Goal: Use online tool/utility: Utilize a website feature to perform a specific function

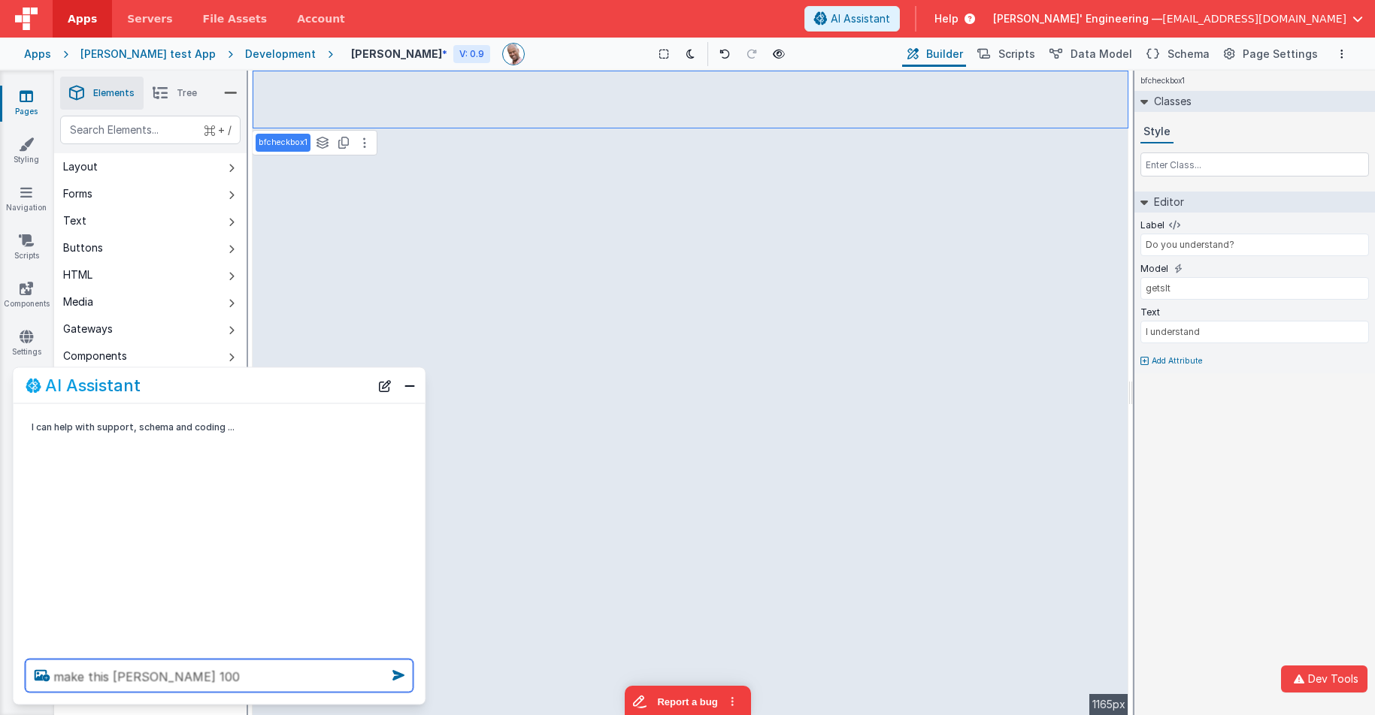
type textarea "make this bg stone 100"
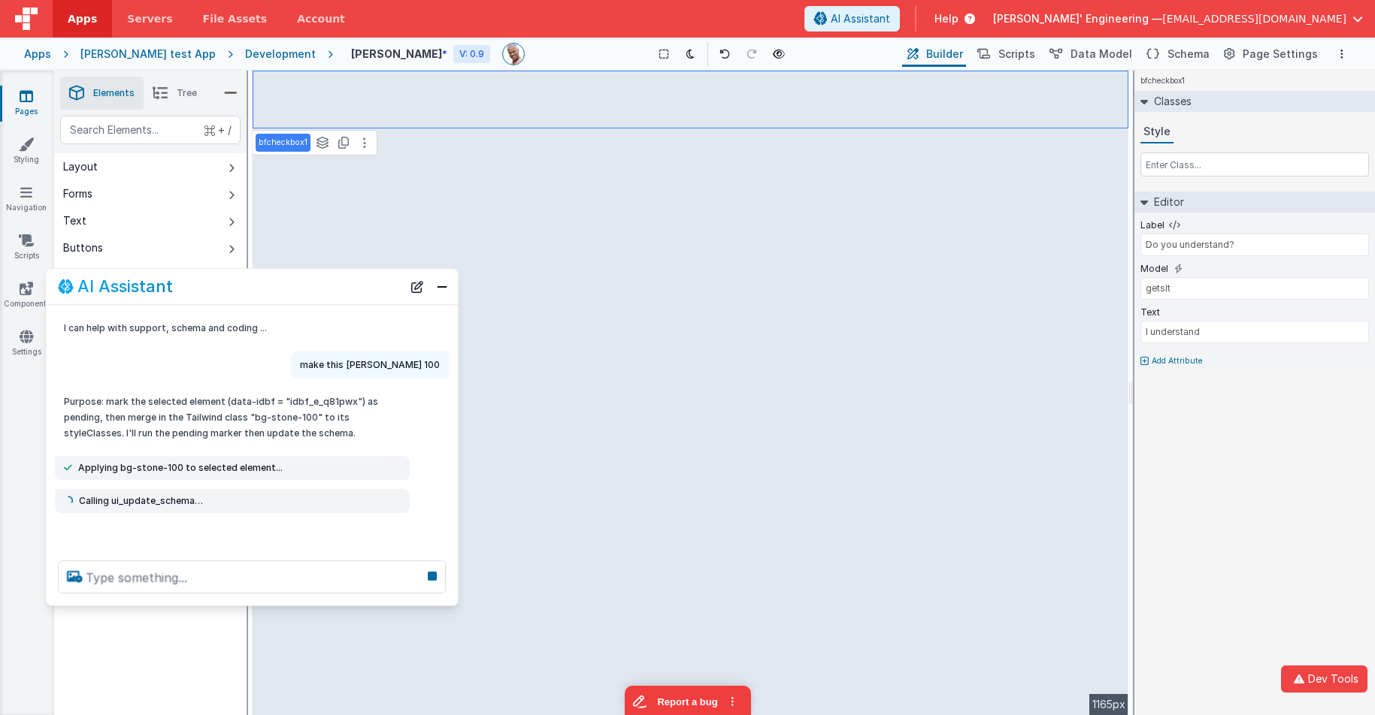
drag, startPoint x: 262, startPoint y: 376, endPoint x: 295, endPoint y: 302, distance: 80.7
click at [294, 285] on div "AI Assistant" at bounding box center [230, 287] width 344 height 18
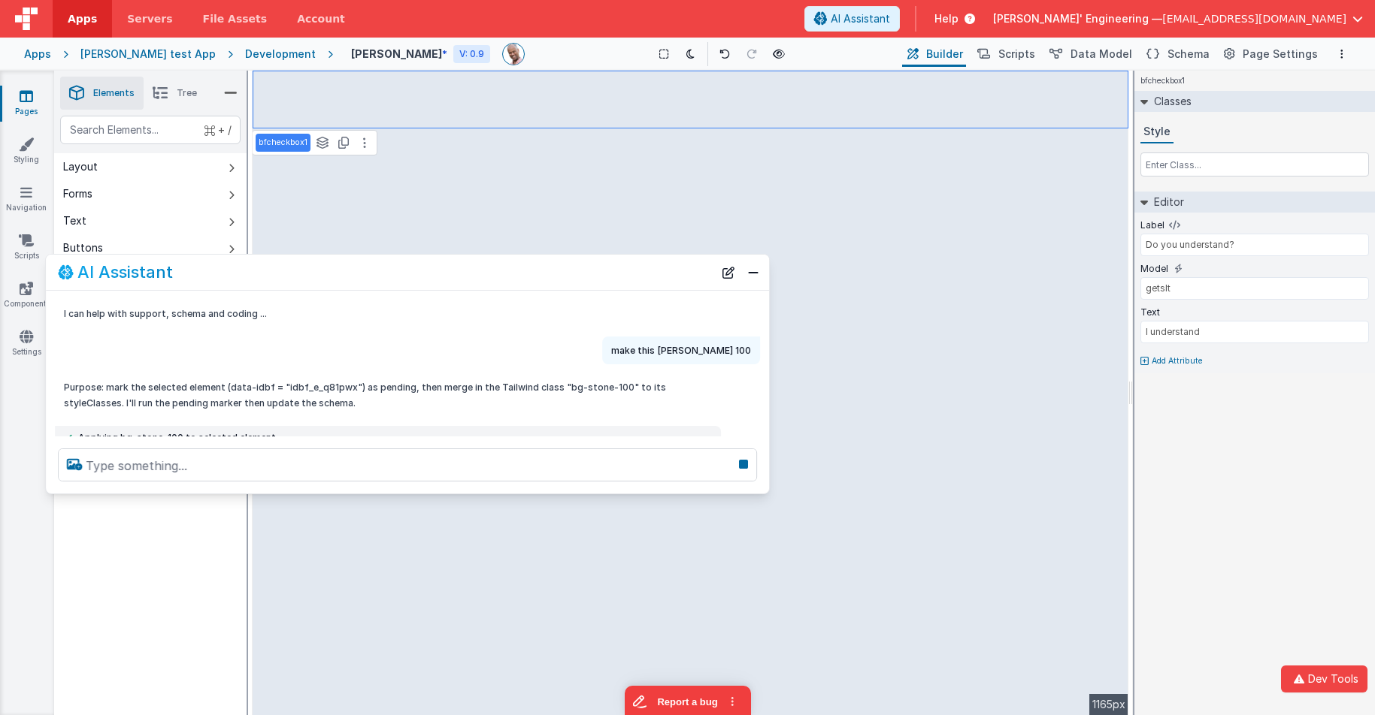
click at [767, 491] on div at bounding box center [407, 465] width 723 height 57
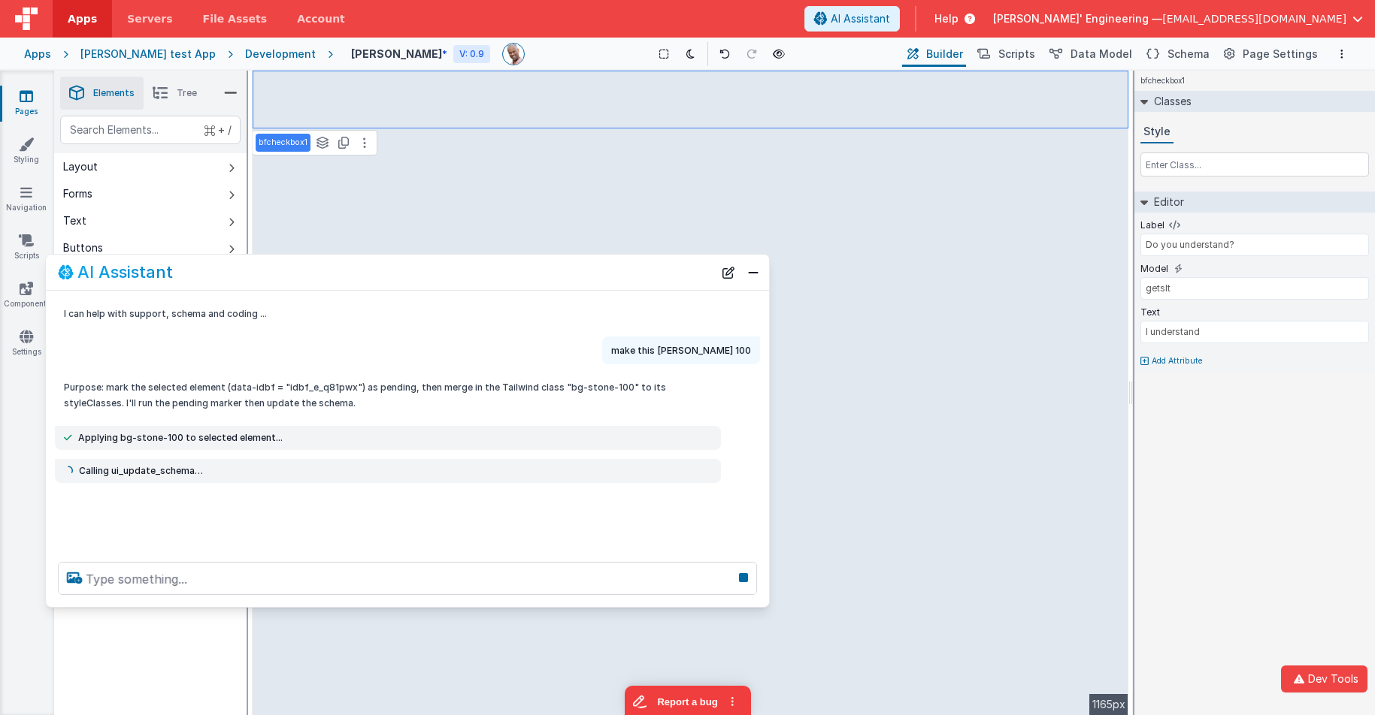
click at [222, 606] on div at bounding box center [407, 578] width 723 height 57
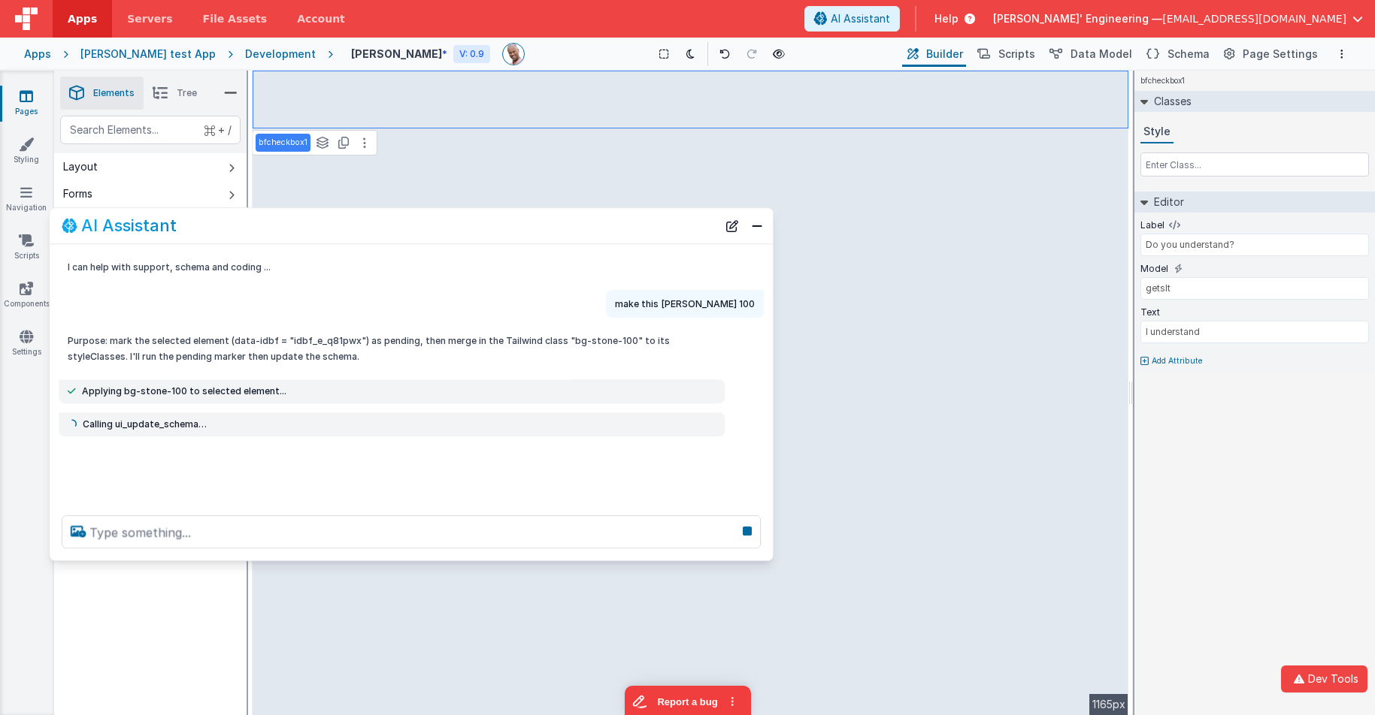
drag, startPoint x: 303, startPoint y: 280, endPoint x: 307, endPoint y: 230, distance: 49.7
click at [307, 230] on div "AI Assistant" at bounding box center [389, 226] width 655 height 18
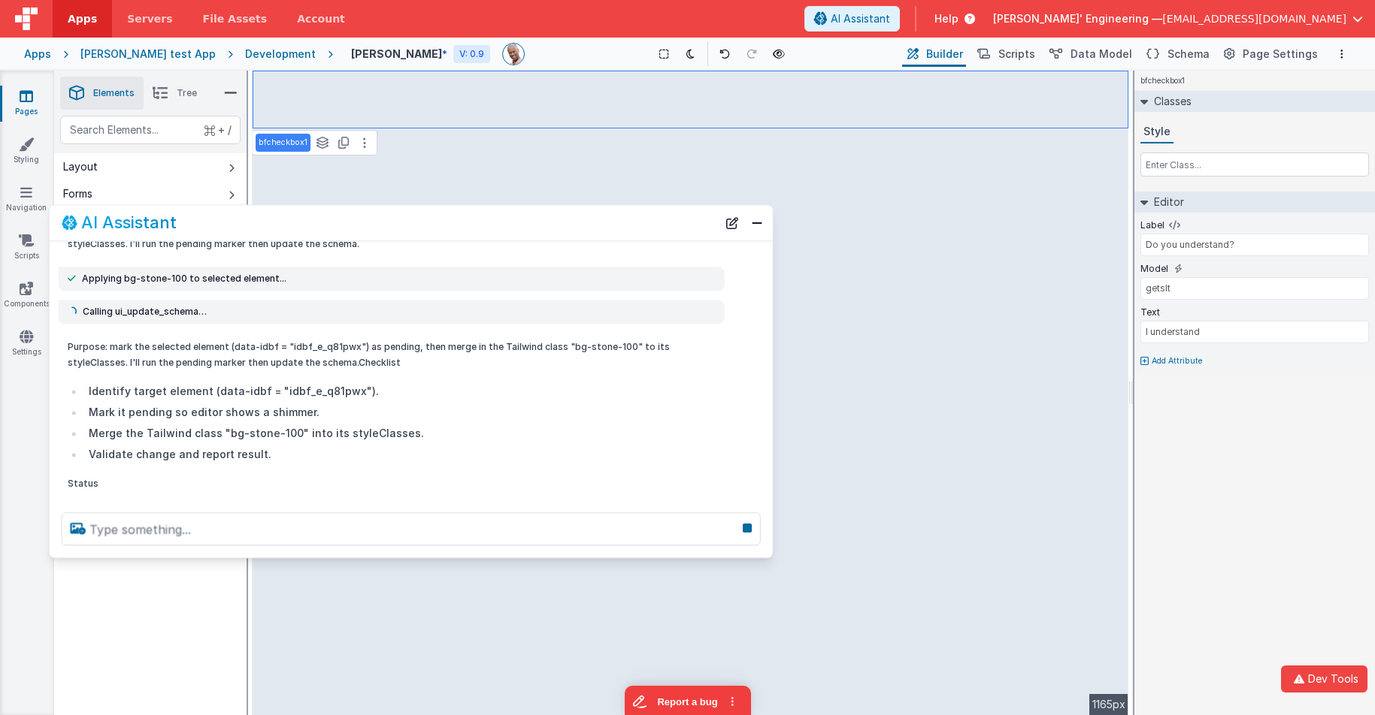
scroll to position [161, 0]
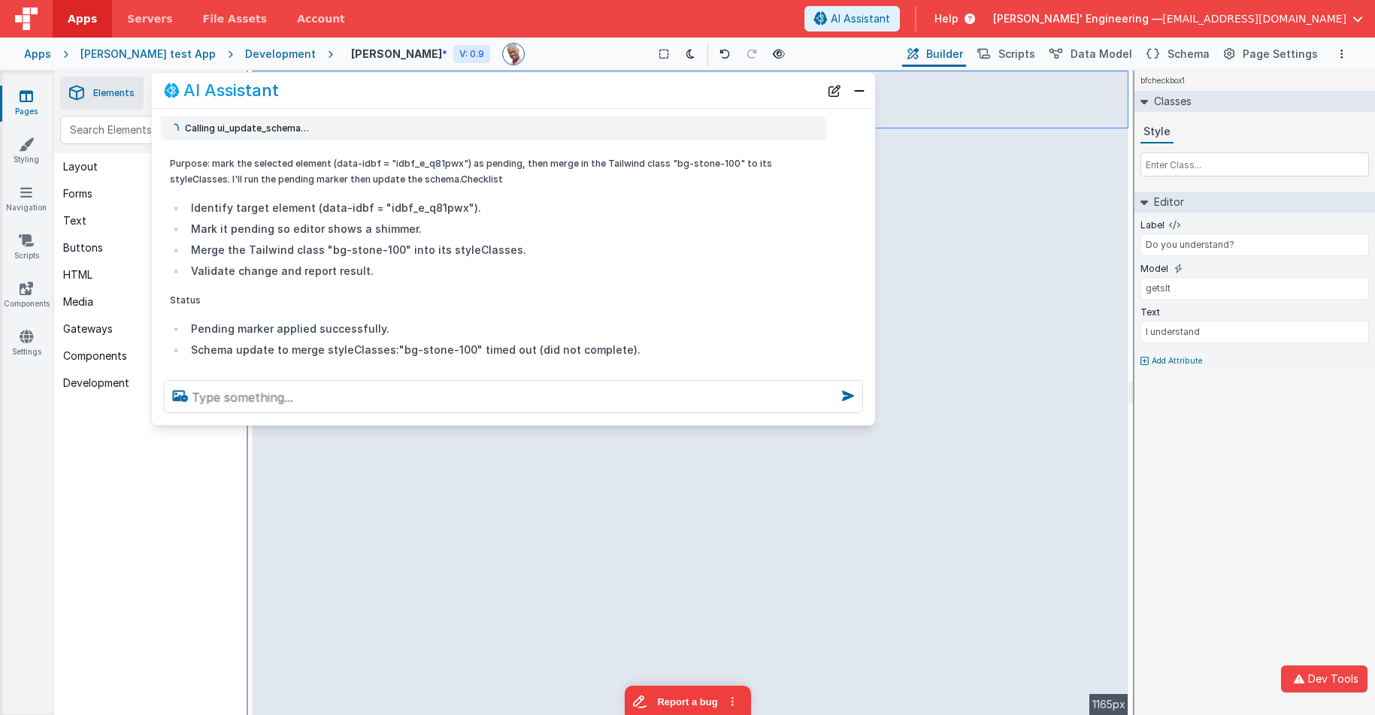
drag, startPoint x: 650, startPoint y: 225, endPoint x: 748, endPoint y: 95, distance: 162.6
click at [747, 95] on div "AI Assistant" at bounding box center [491, 90] width 655 height 18
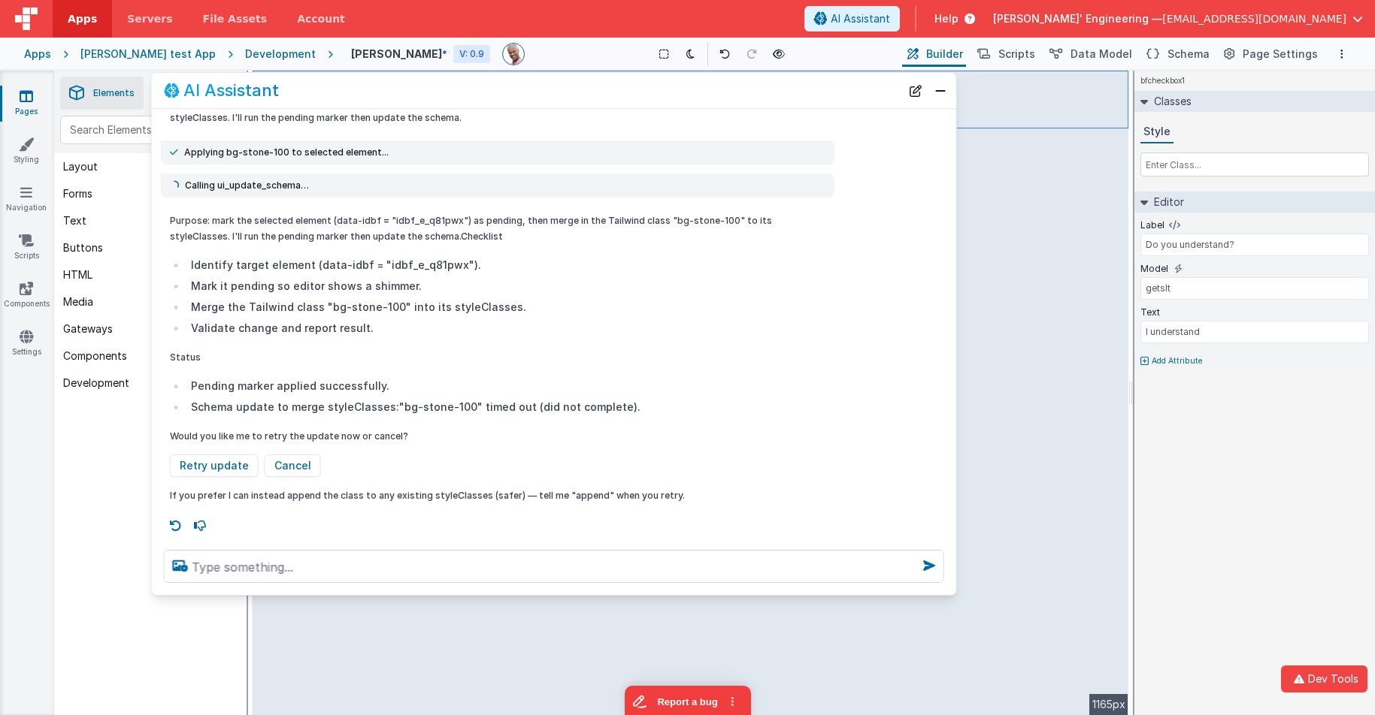
scroll to position [103, 0]
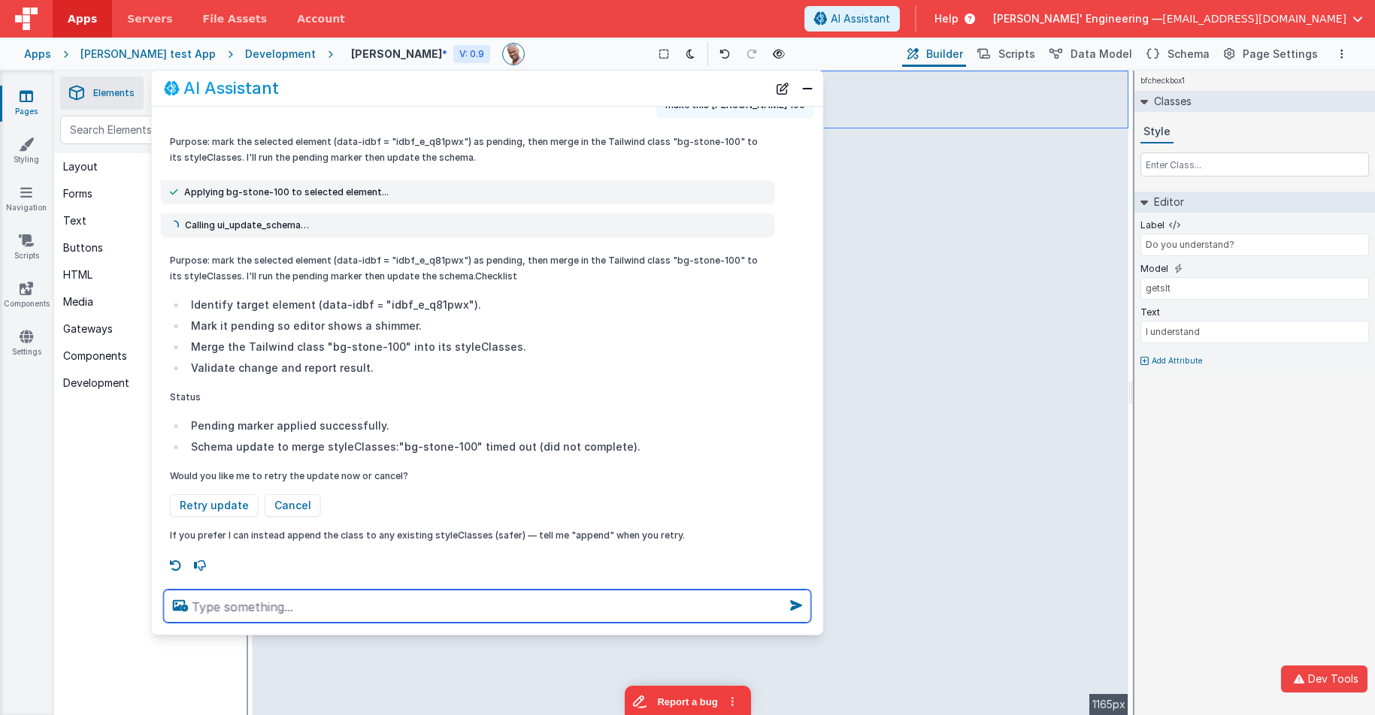
drag, startPoint x: 868, startPoint y: 420, endPoint x: 820, endPoint y: 625, distance: 210.7
click at [820, 625] on div at bounding box center [487, 606] width 671 height 57
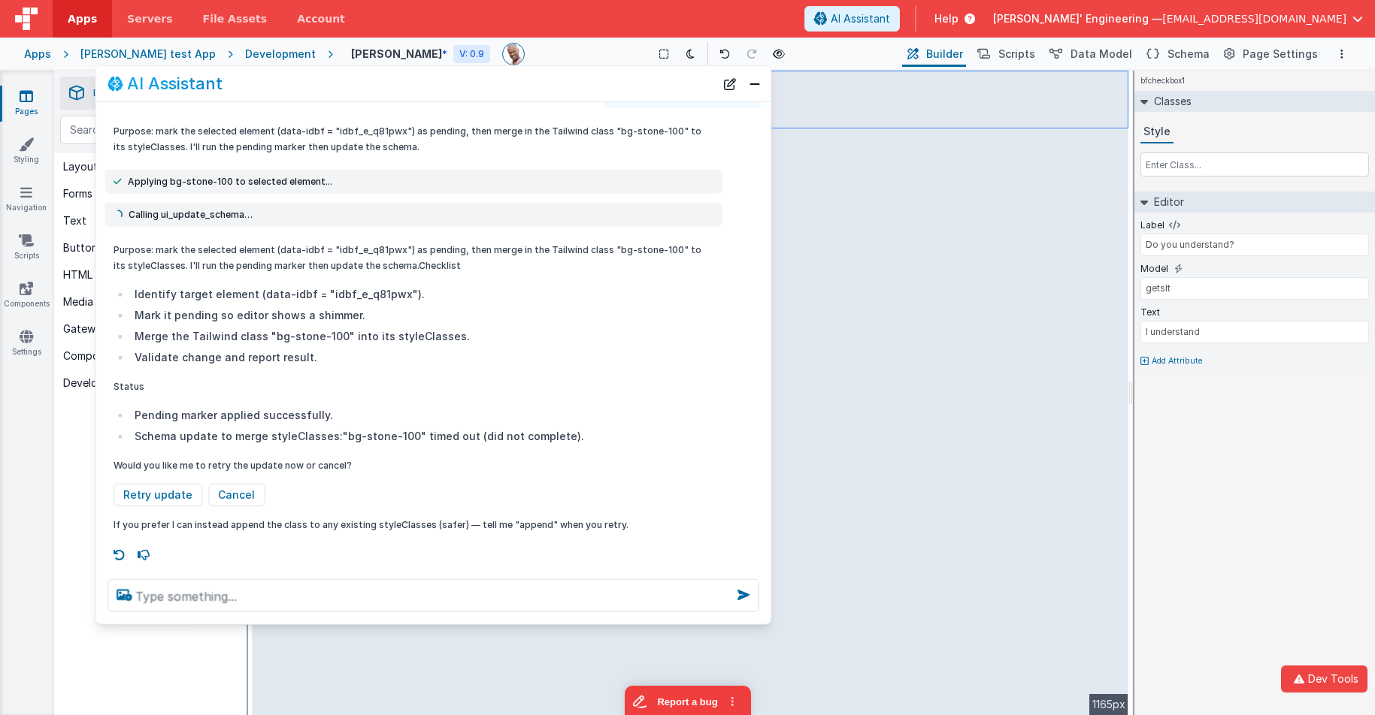
drag, startPoint x: 737, startPoint y: 92, endPoint x: 682, endPoint y: 87, distance: 55.8
click at [682, 87] on div "AI Assistant" at bounding box center [410, 83] width 607 height 18
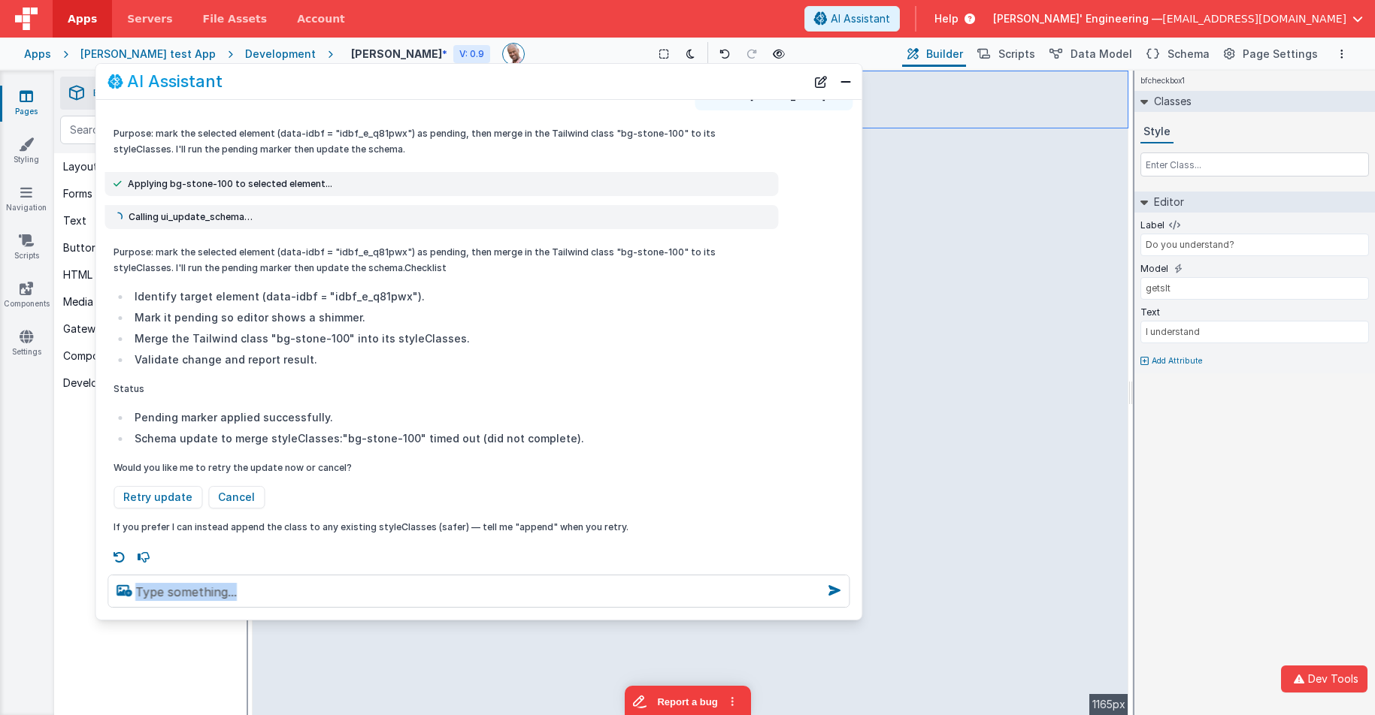
scroll to position [0, 0]
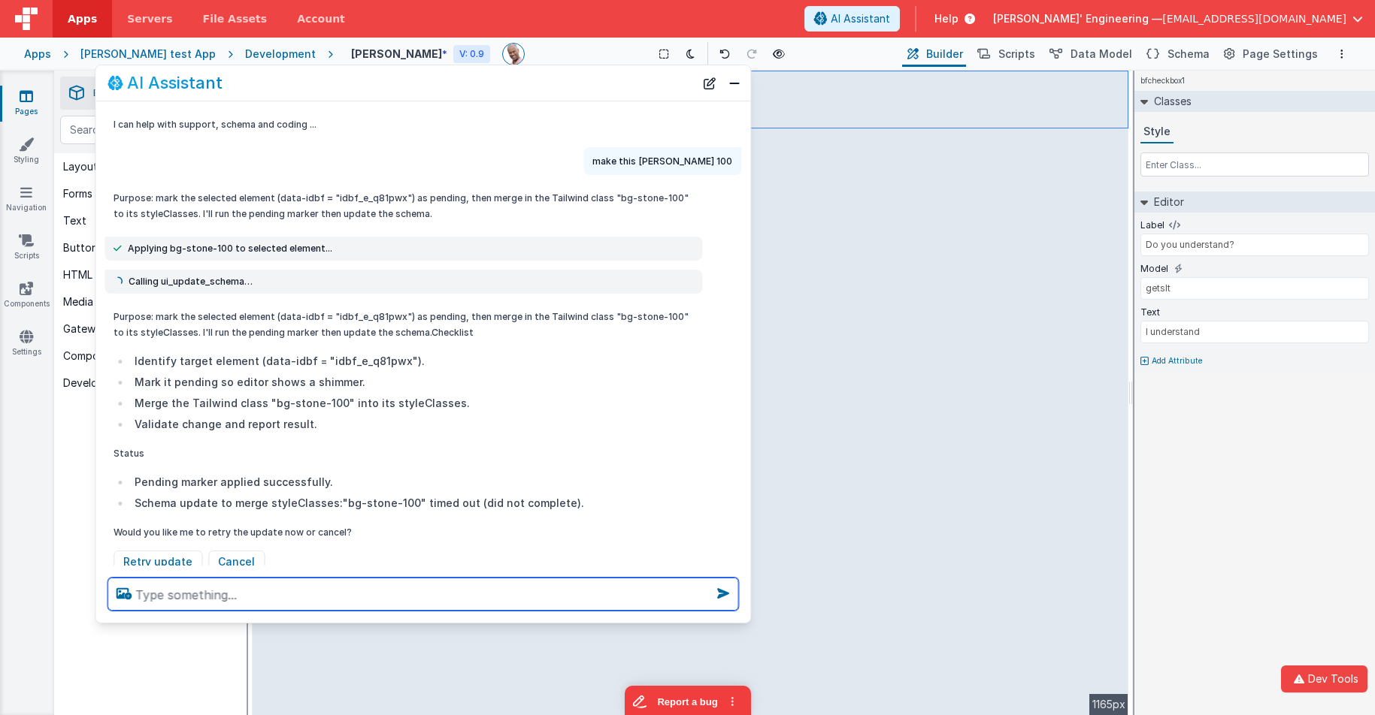
drag, startPoint x: 760, startPoint y: 611, endPoint x: 739, endPoint y: 611, distance: 20.3
click at [739, 611] on div at bounding box center [422, 594] width 655 height 57
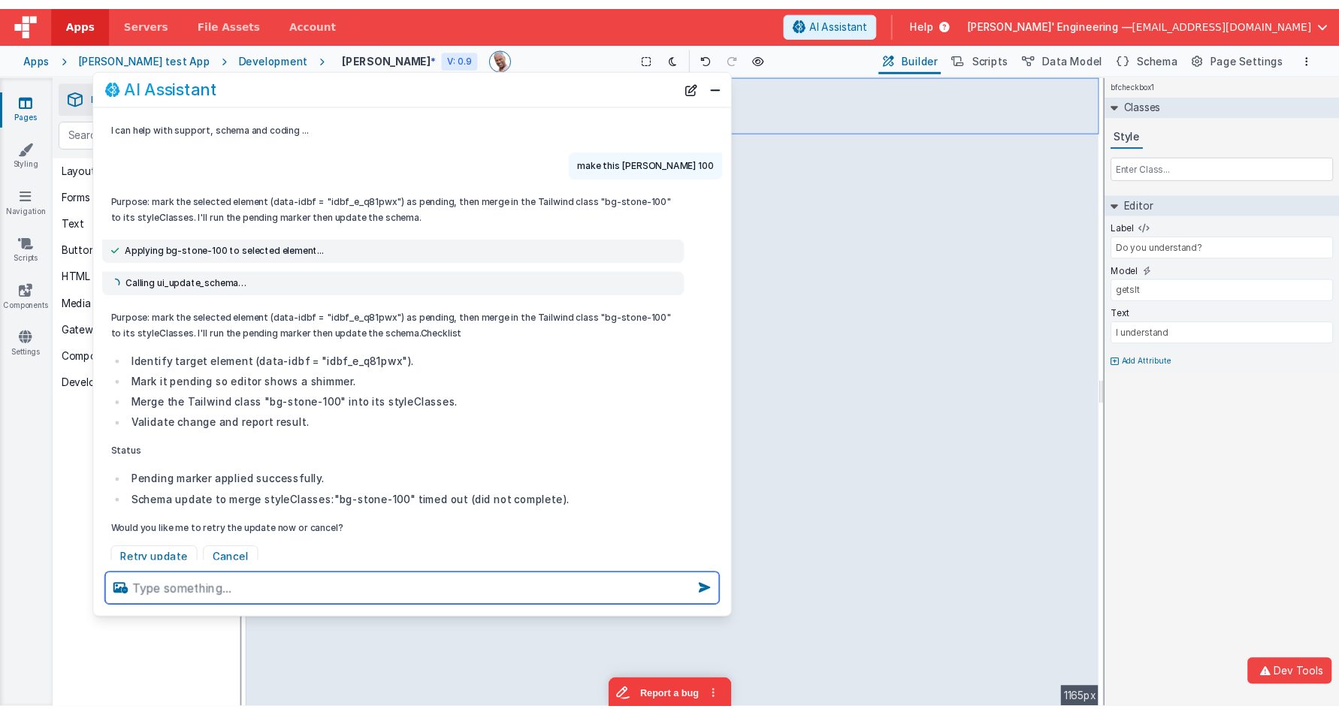
scroll to position [1, 0]
